Goal: Obtain resource: Download file/media

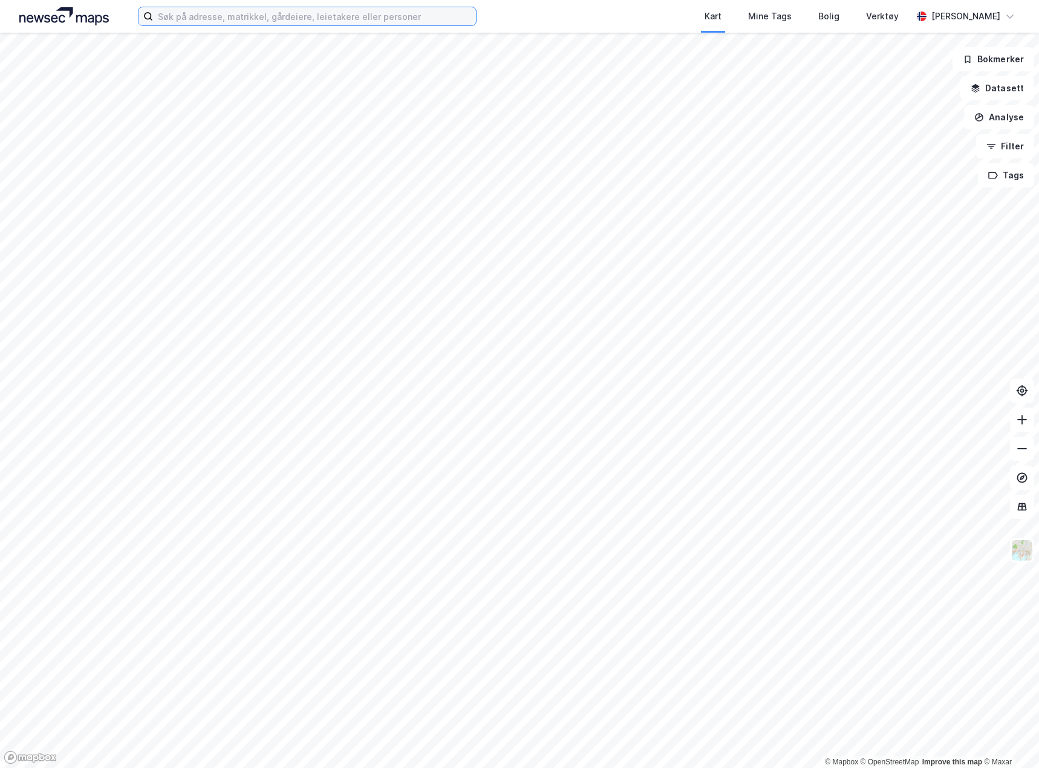
click at [335, 18] on input at bounding box center [314, 16] width 323 height 18
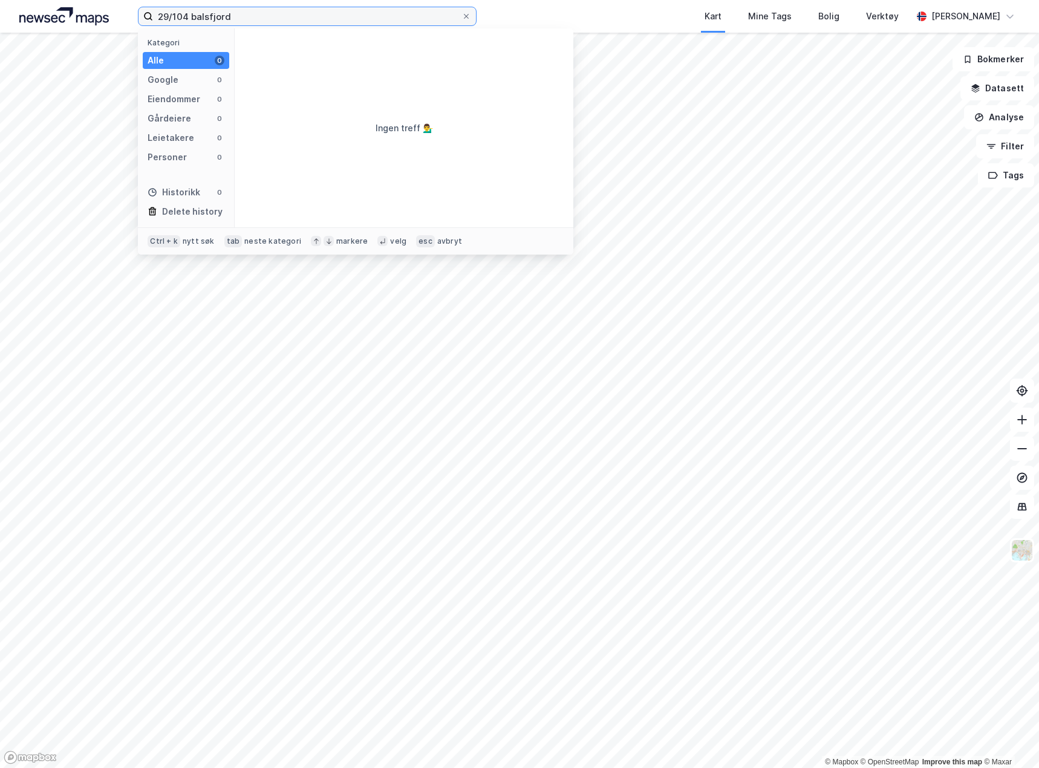
drag, startPoint x: 270, startPoint y: 19, endPoint x: 143, endPoint y: 31, distance: 128.2
click at [143, 26] on div "29/104 balsfjord Kategori Alle 0 Google 0 Eiendommer 0 Gårdeiere 0 Leietakere 0…" at bounding box center [307, 16] width 339 height 19
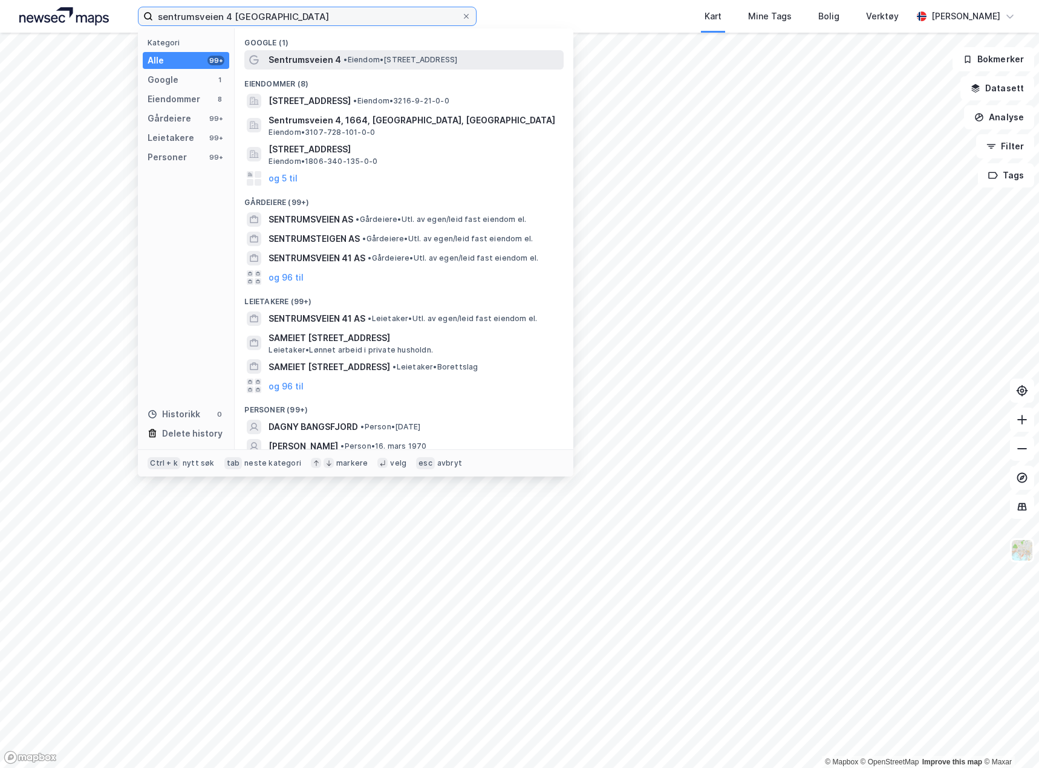
type input "sentrumsveien 4 [GEOGRAPHIC_DATA]"
click at [351, 60] on span "• Eiendom • [STREET_ADDRESS]" at bounding box center [400, 60] width 114 height 10
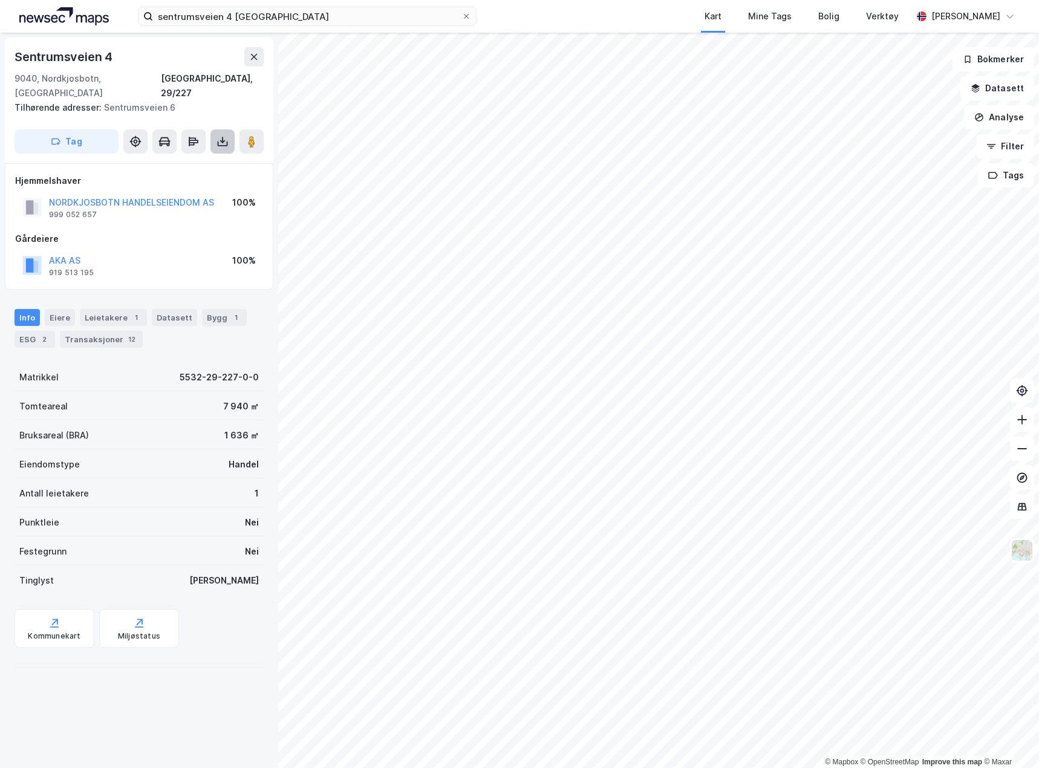
click at [223, 135] on button at bounding box center [222, 141] width 24 height 24
click at [186, 161] on div "Last ned grunnbok" at bounding box center [163, 166] width 70 height 10
